Goal: Task Accomplishment & Management: Manage account settings

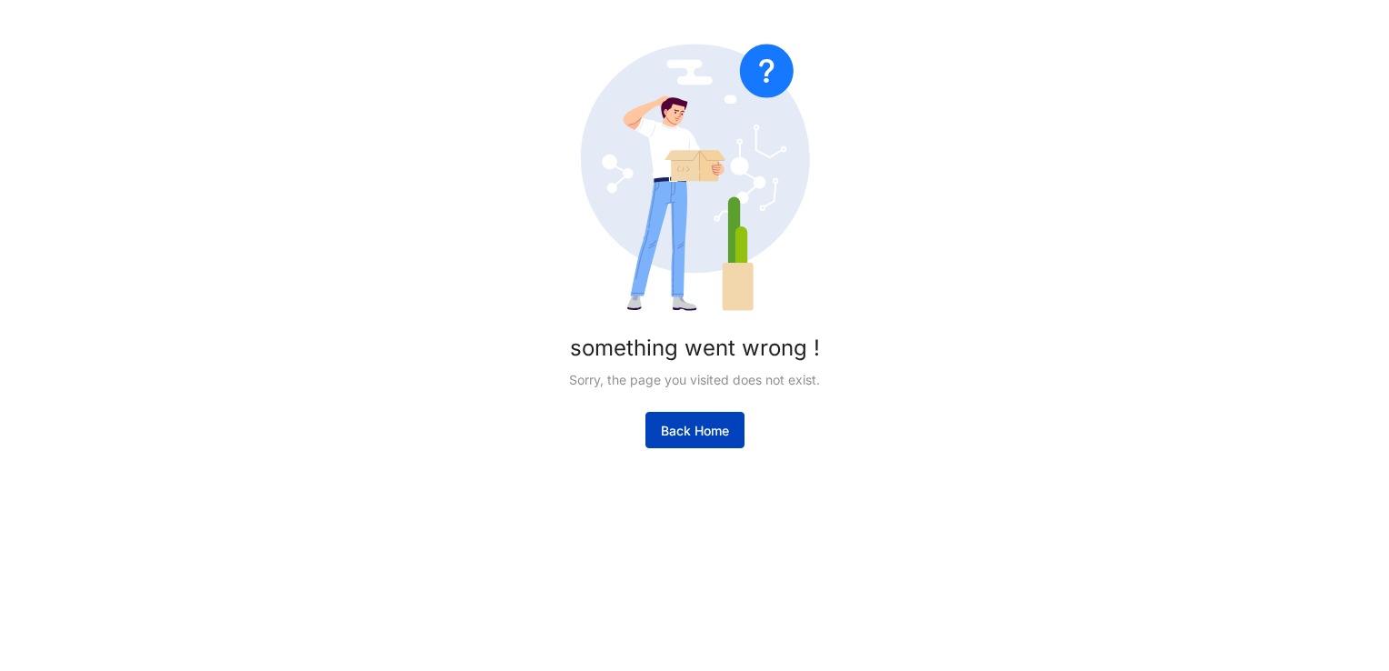
click at [709, 427] on span "Back Home" at bounding box center [695, 431] width 68 height 18
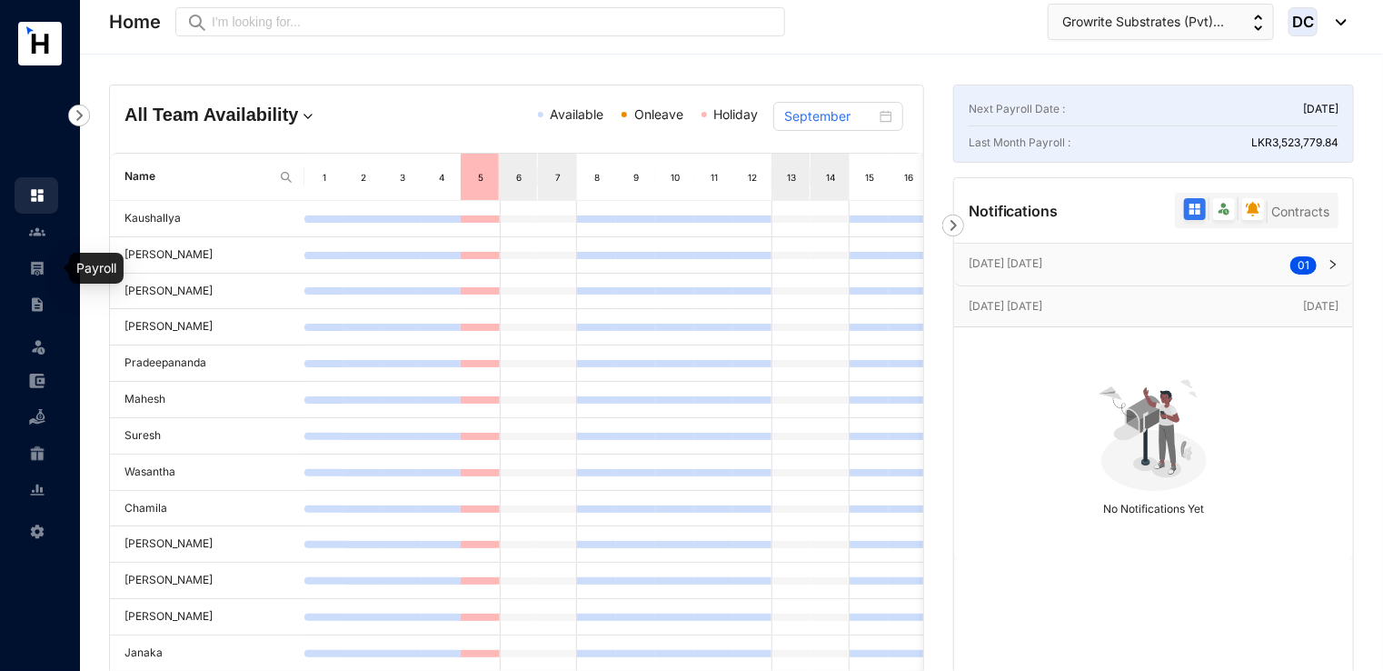
click at [38, 261] on img at bounding box center [37, 268] width 16 height 16
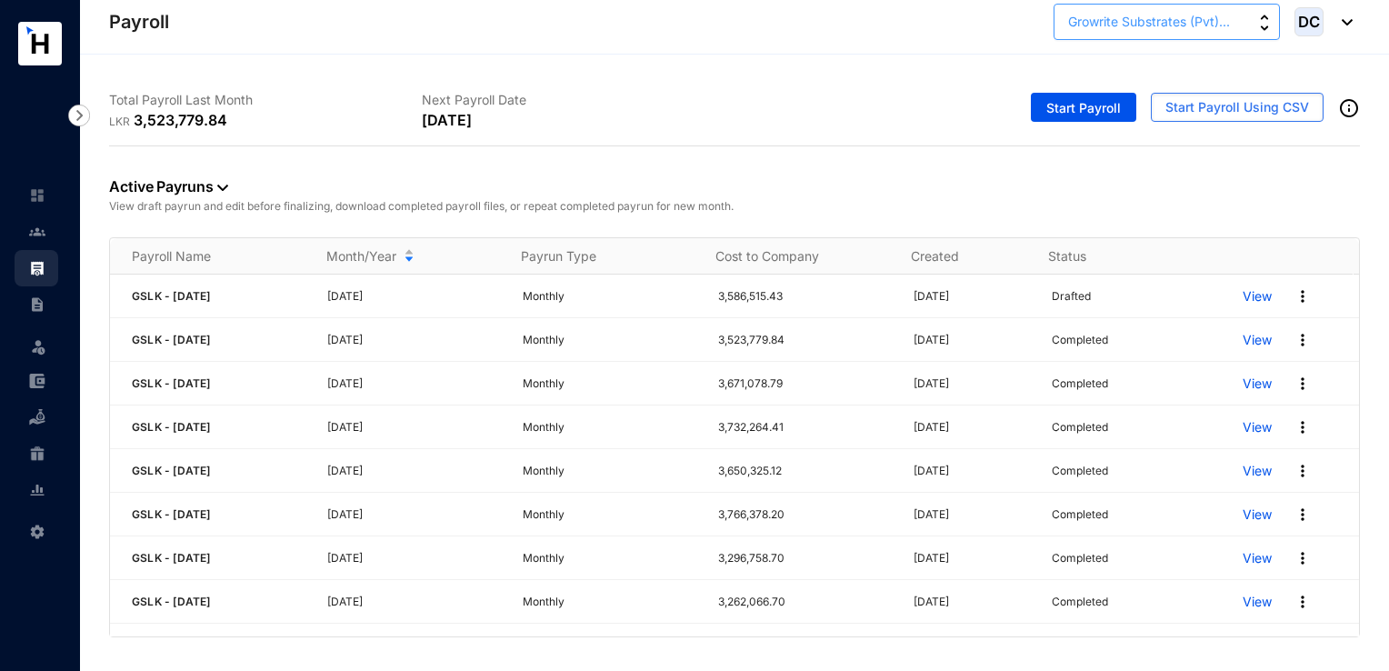
click at [1150, 27] on span "Growrite Substrates (Pvt)..." at bounding box center [1149, 22] width 162 height 20
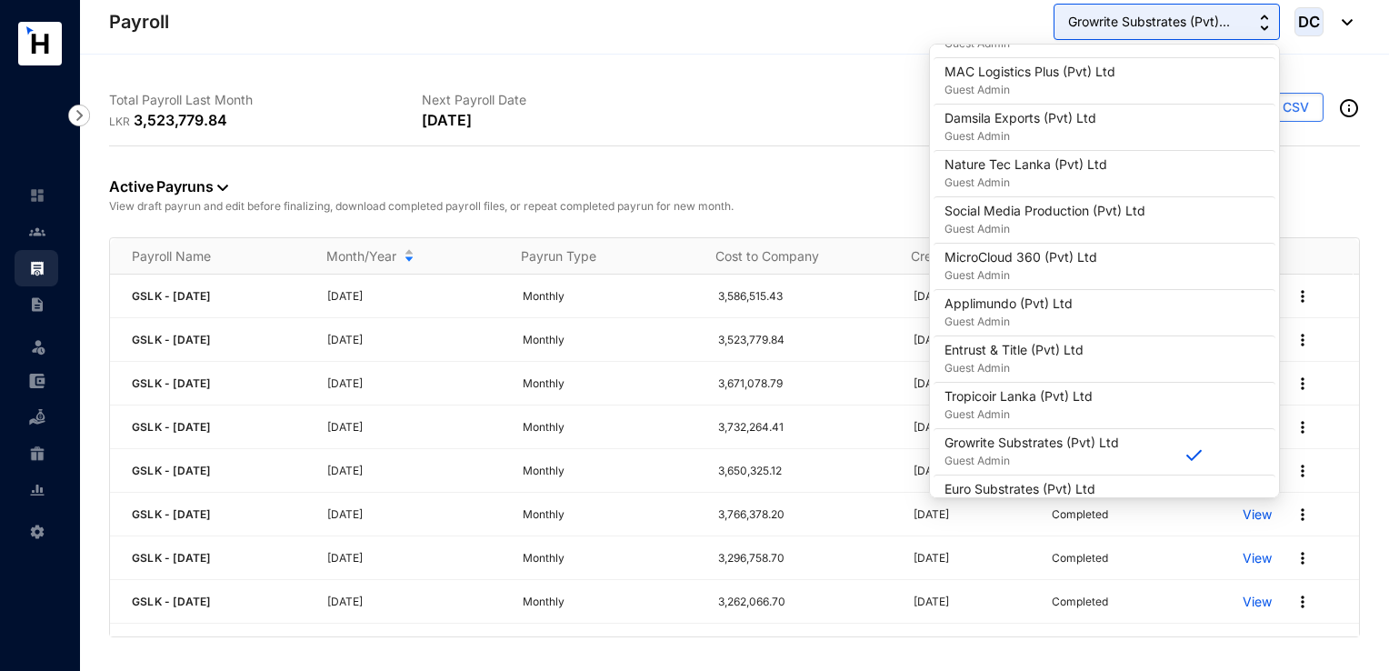
scroll to position [636, 0]
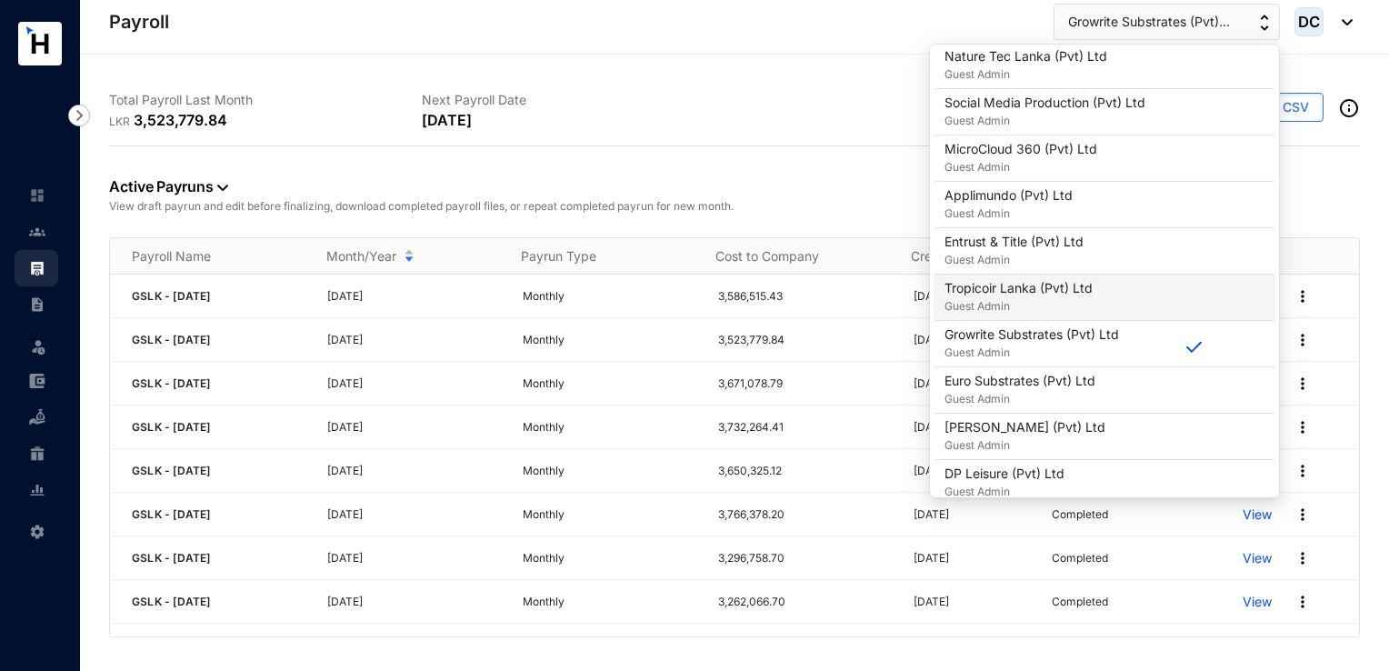
click at [1051, 289] on p "Tropicoir Lanka (Pvt) Ltd" at bounding box center [1018, 288] width 148 height 18
